Goal: Browse casually

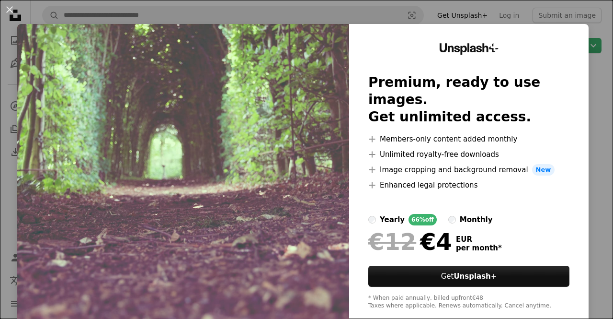
click at [277, 98] on img at bounding box center [183, 176] width 332 height 305
click at [510, 9] on div "An X shape Unsplash+ Premium, ready to use images. Get unlimited access. A plus…" at bounding box center [306, 159] width 613 height 319
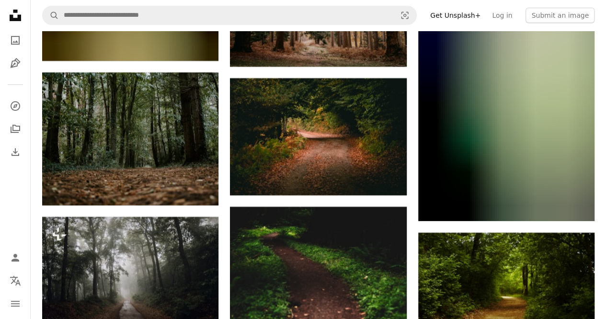
scroll to position [1842, 0]
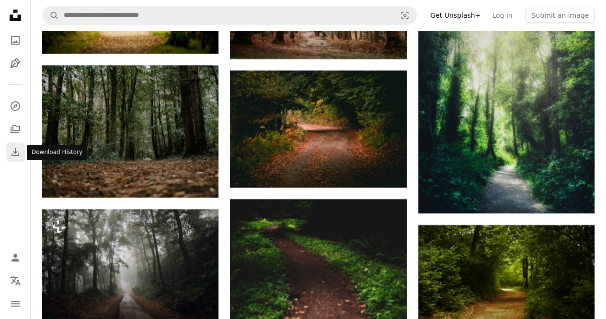
click at [7, 154] on link "Download" at bounding box center [15, 151] width 19 height 19
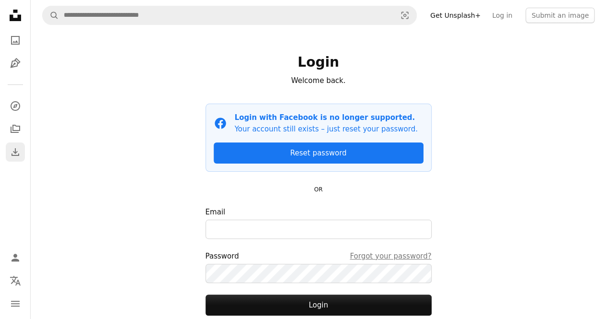
scroll to position [69, 0]
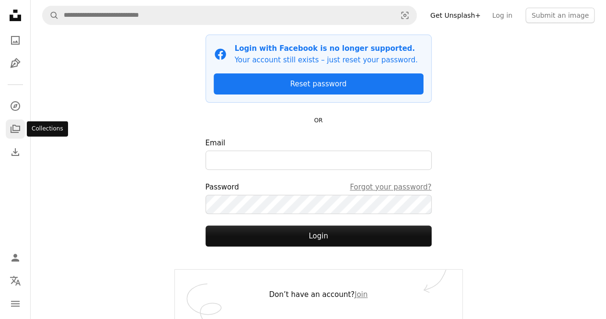
click at [13, 129] on icon "A stack of folders" at bounding box center [15, 128] width 11 height 11
click at [14, 61] on icon "Illustrations" at bounding box center [15, 63] width 10 height 10
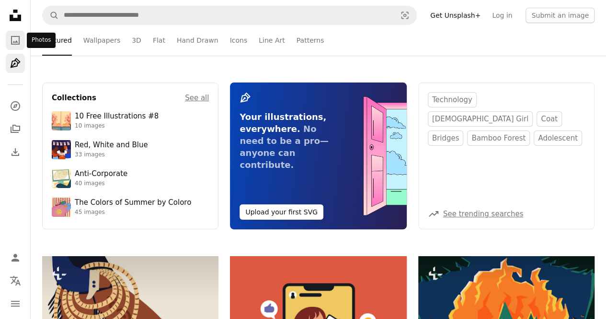
click at [14, 44] on icon "Photos" at bounding box center [15, 40] width 9 height 9
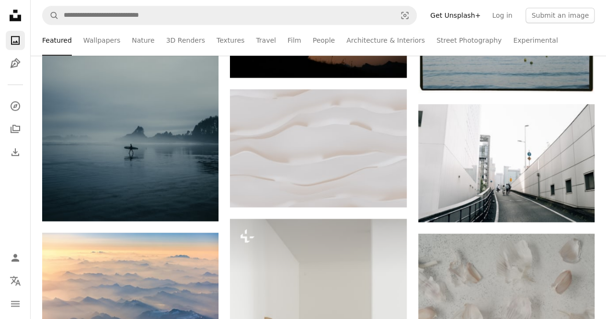
scroll to position [400, 0]
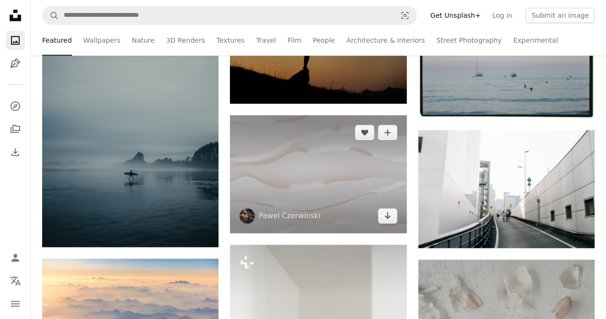
click at [308, 171] on img at bounding box center [318, 174] width 176 height 118
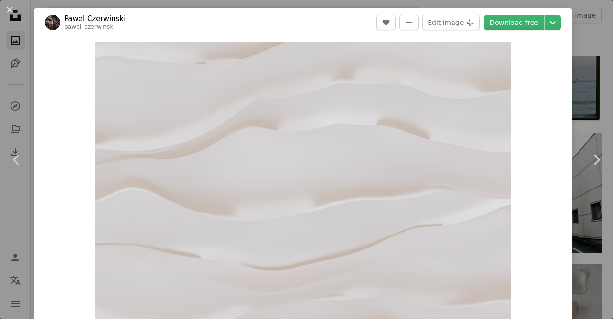
click at [584, 46] on div "An X shape Chevron left Chevron right [PERSON_NAME] pawel_czerwinski A heart A …" at bounding box center [306, 159] width 613 height 319
